Goal: Task Accomplishment & Management: Complete application form

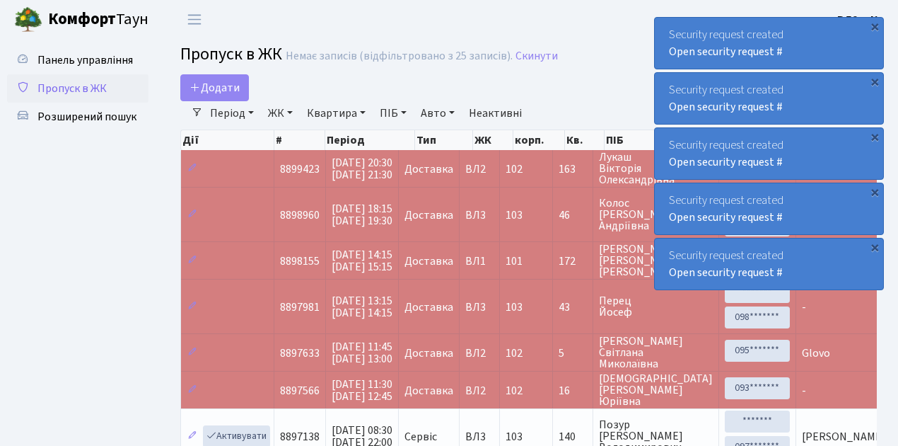
select select "25"
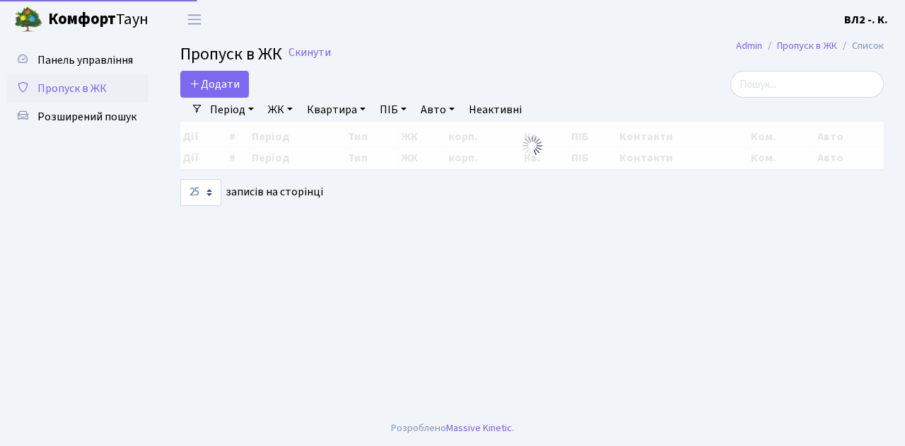
select select "25"
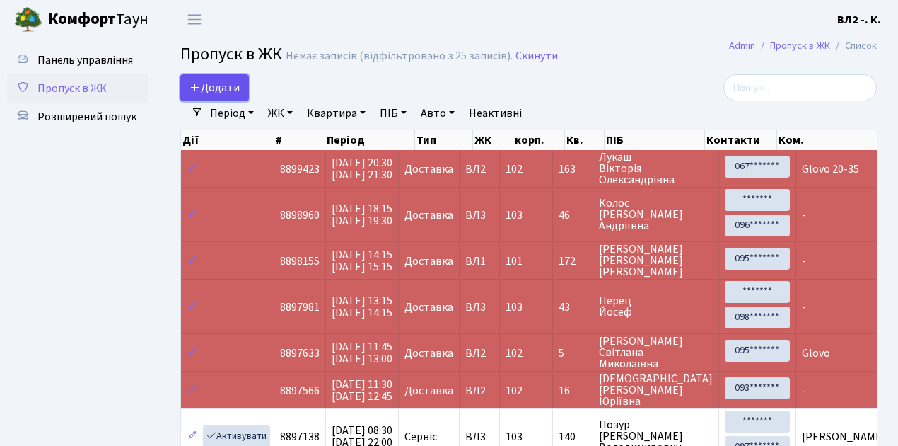
click at [240, 98] on link "Додати" at bounding box center [214, 87] width 69 height 27
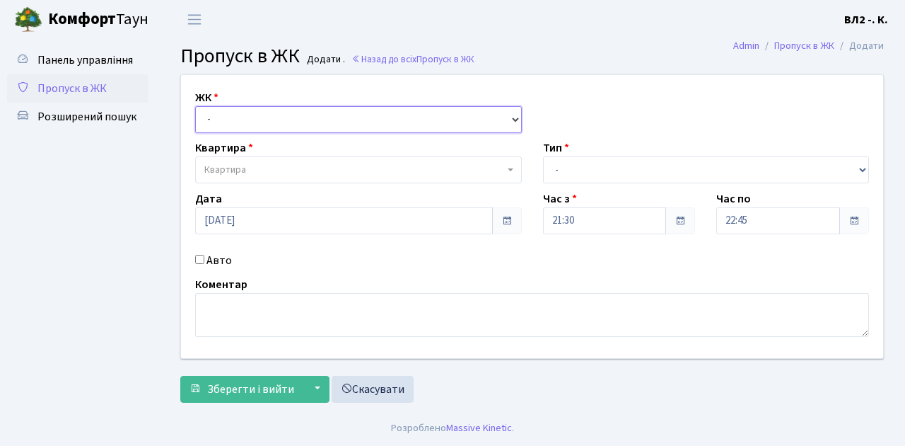
click at [512, 117] on select "- ВЛ1, Ужгородський пров., 4/1 ВЛ2, Голосіївський просп., 76 ВЛ3, пр.Голосіївсь…" at bounding box center [358, 119] width 327 height 27
select select "317"
click at [195, 106] on select "- ВЛ1, Ужгородський пров., 4/1 ВЛ2, Голосіївський просп., 76 ВЛ3, пр.Голосіївсь…" at bounding box center [358, 119] width 327 height 27
select select
click at [509, 165] on span "Квартира" at bounding box center [358, 169] width 327 height 27
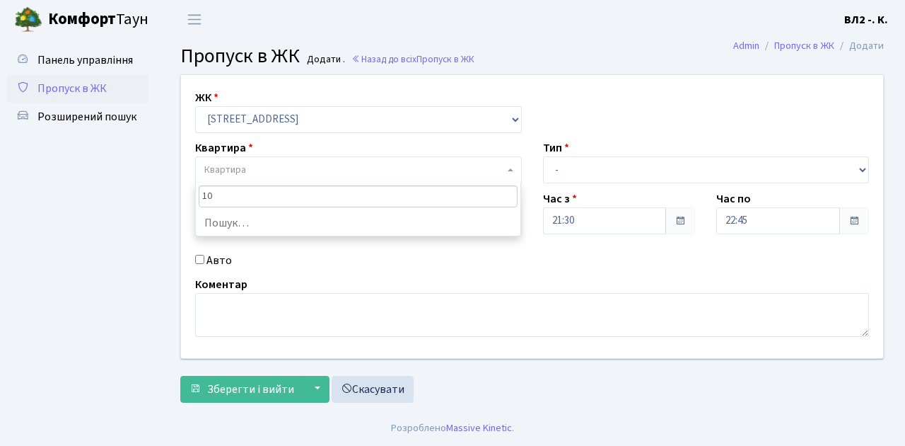
type input "104"
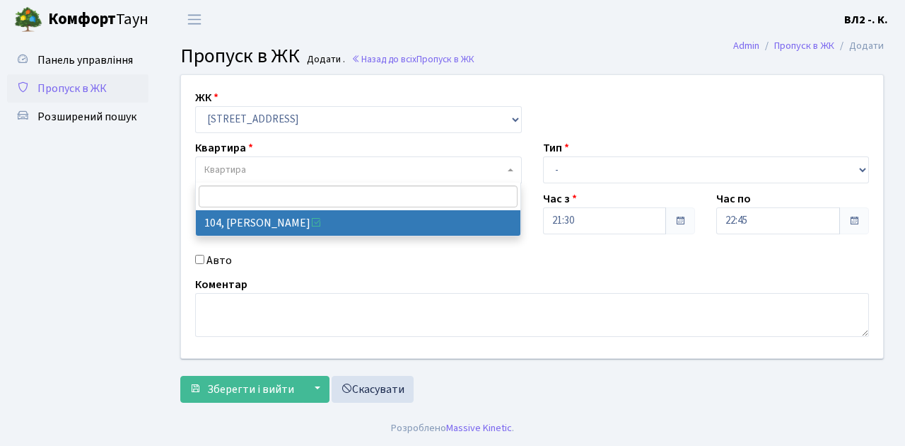
select select "38248"
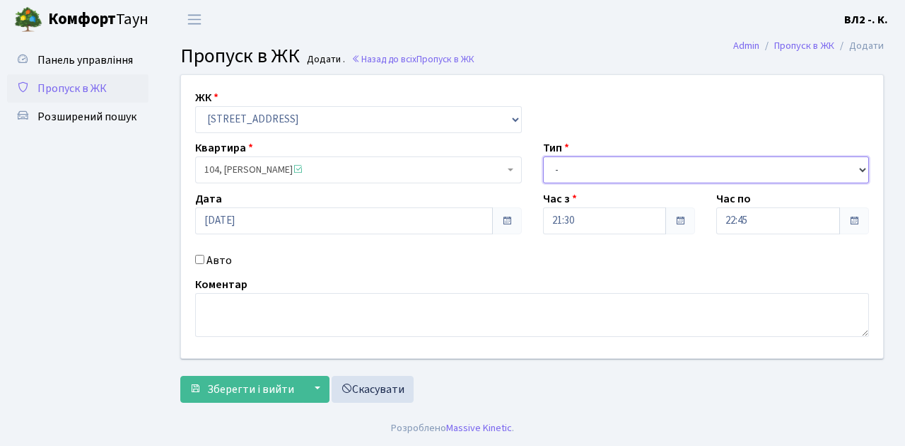
drag, startPoint x: 860, startPoint y: 167, endPoint x: 828, endPoint y: 164, distance: 32.0
click at [860, 167] on select "- Доставка Таксі Гості Сервіс" at bounding box center [706, 169] width 327 height 27
select select "1"
click at [543, 156] on select "- Доставка Таксі Гості Сервіс" at bounding box center [706, 169] width 327 height 27
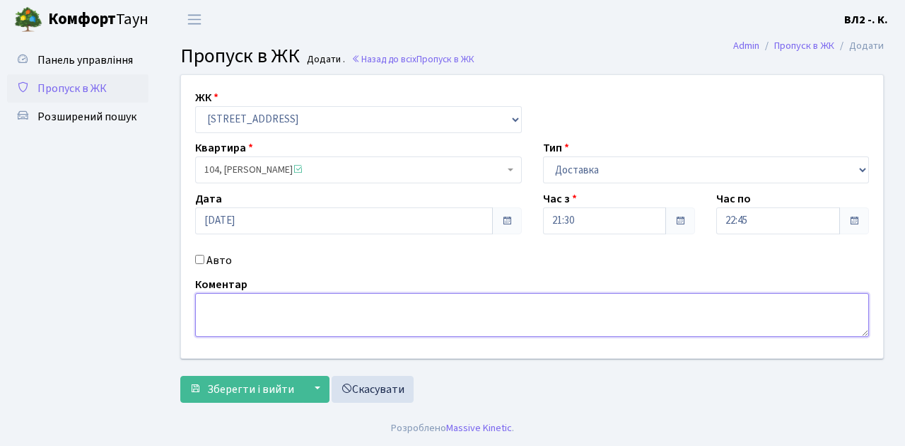
click at [214, 306] on textarea at bounding box center [532, 315] width 674 height 44
click at [233, 305] on textarea "Glovo" at bounding box center [532, 315] width 674 height 44
type textarea "Glovo 21-39"
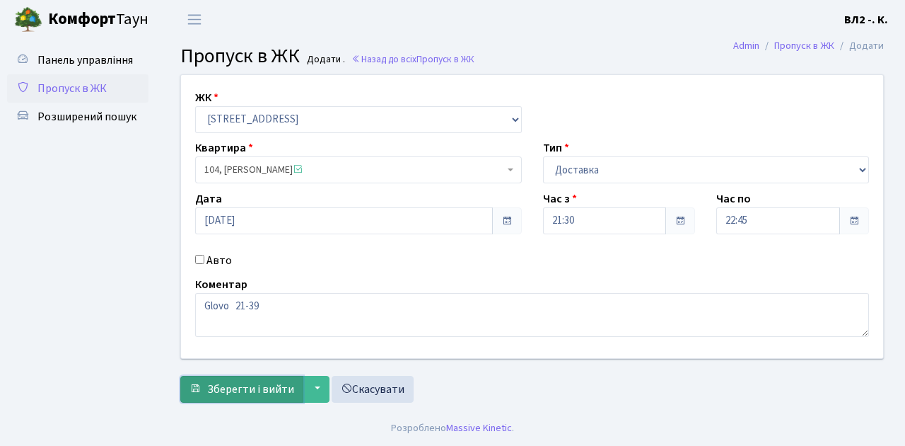
click at [217, 389] on span "Зберегти і вийти" at bounding box center [250, 389] width 87 height 16
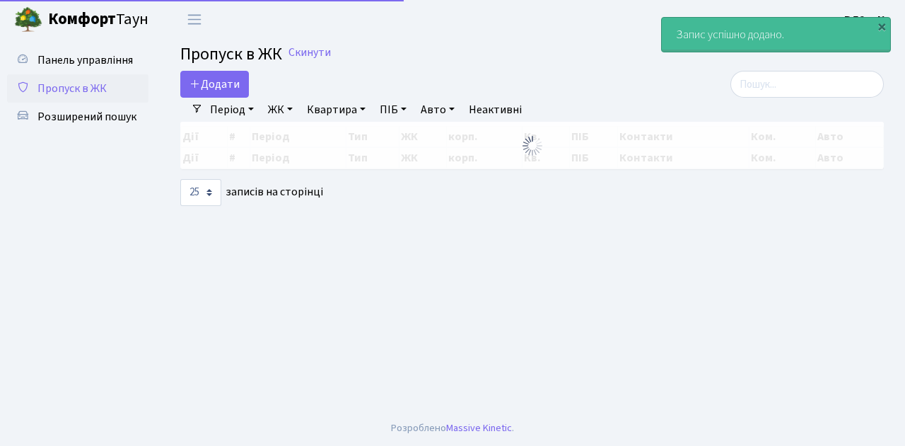
select select "25"
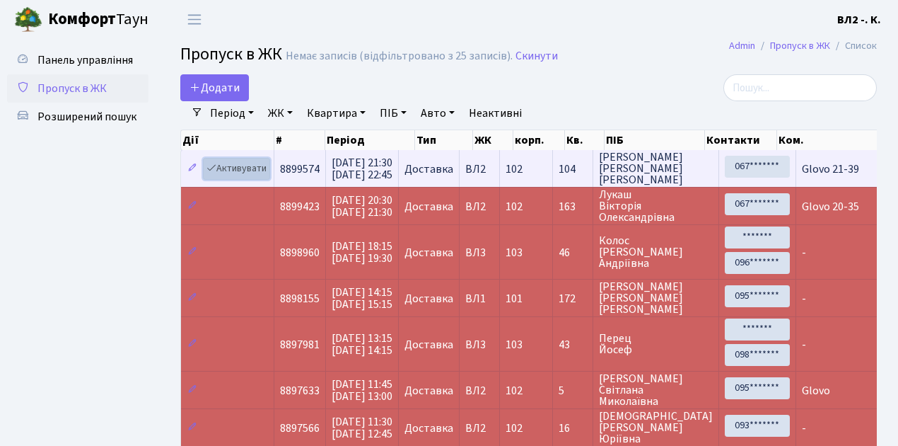
click at [264, 178] on link "Активувати" at bounding box center [236, 169] width 67 height 22
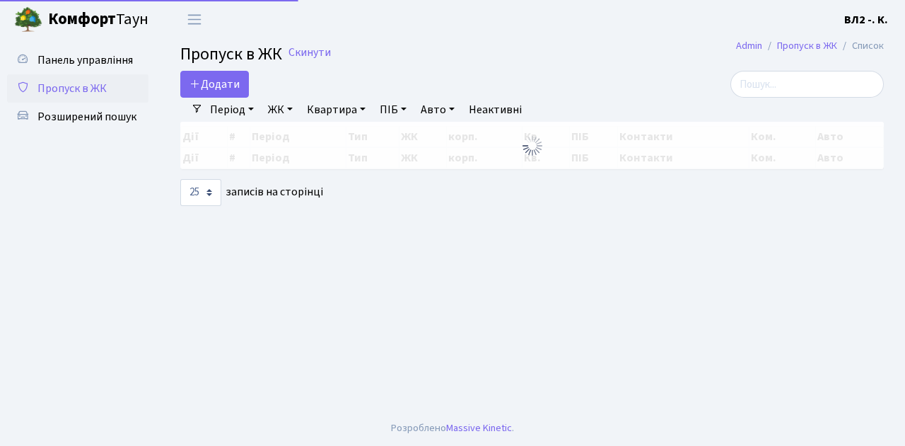
select select "25"
